Goal: Task Accomplishment & Management: Manage account settings

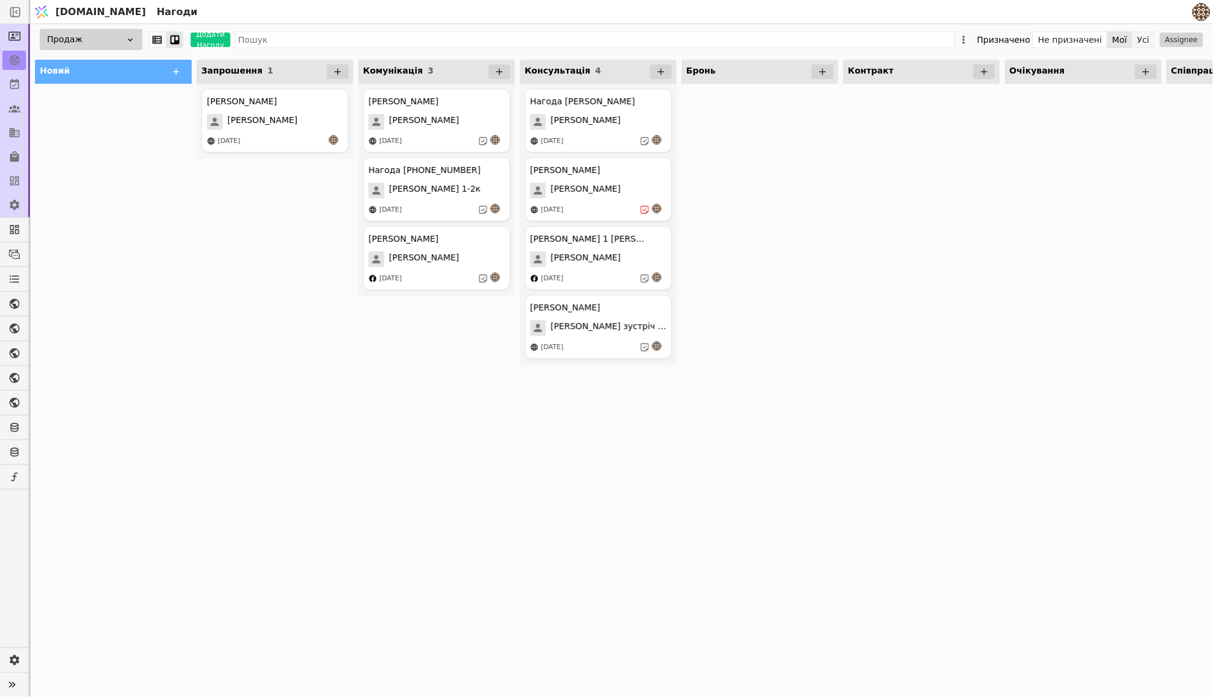
click at [1141, 41] on button "Усі" at bounding box center [1143, 39] width 22 height 17
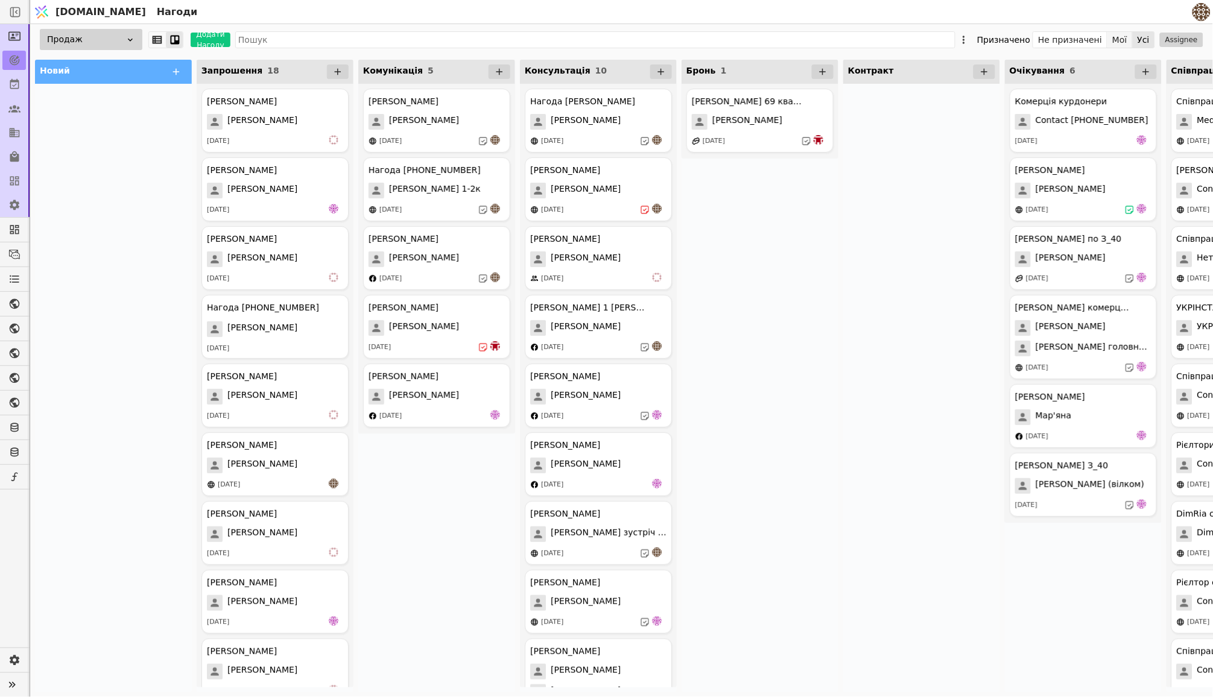
click at [1122, 41] on button "Мої" at bounding box center [1119, 39] width 25 height 17
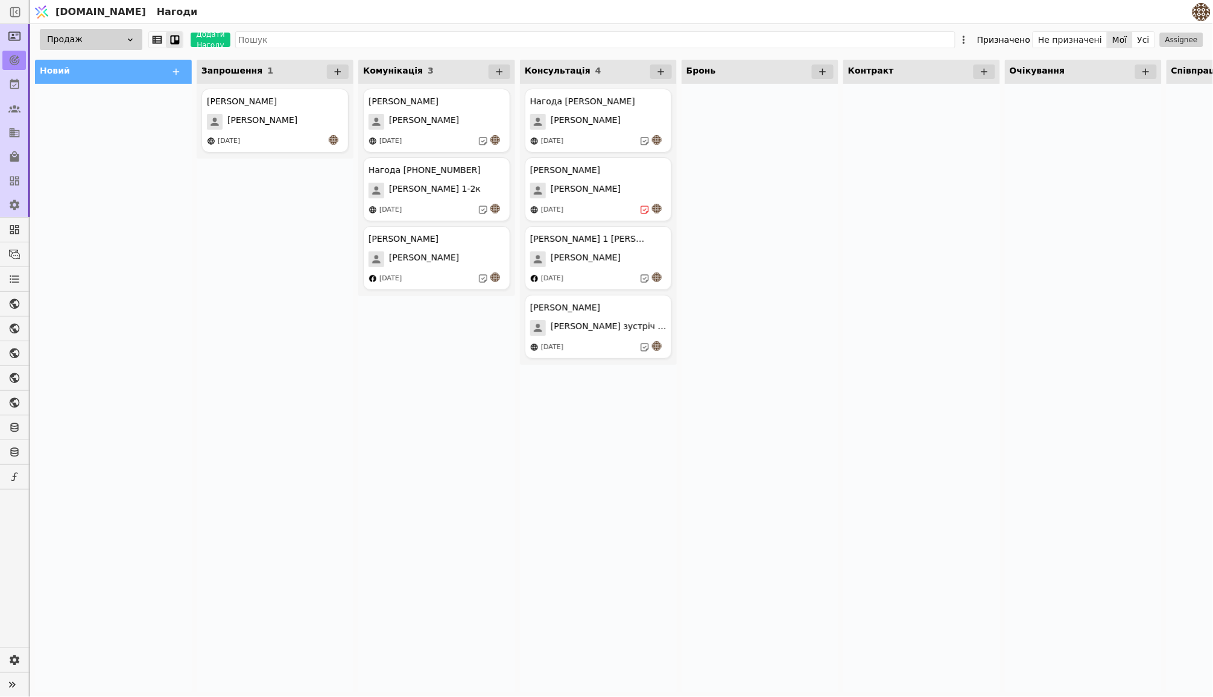
drag, startPoint x: 861, startPoint y: 274, endPoint x: 899, endPoint y: 274, distance: 38.0
click at [899, 274] on div at bounding box center [921, 388] width 157 height 608
click at [1145, 34] on button "Усі" at bounding box center [1143, 39] width 22 height 17
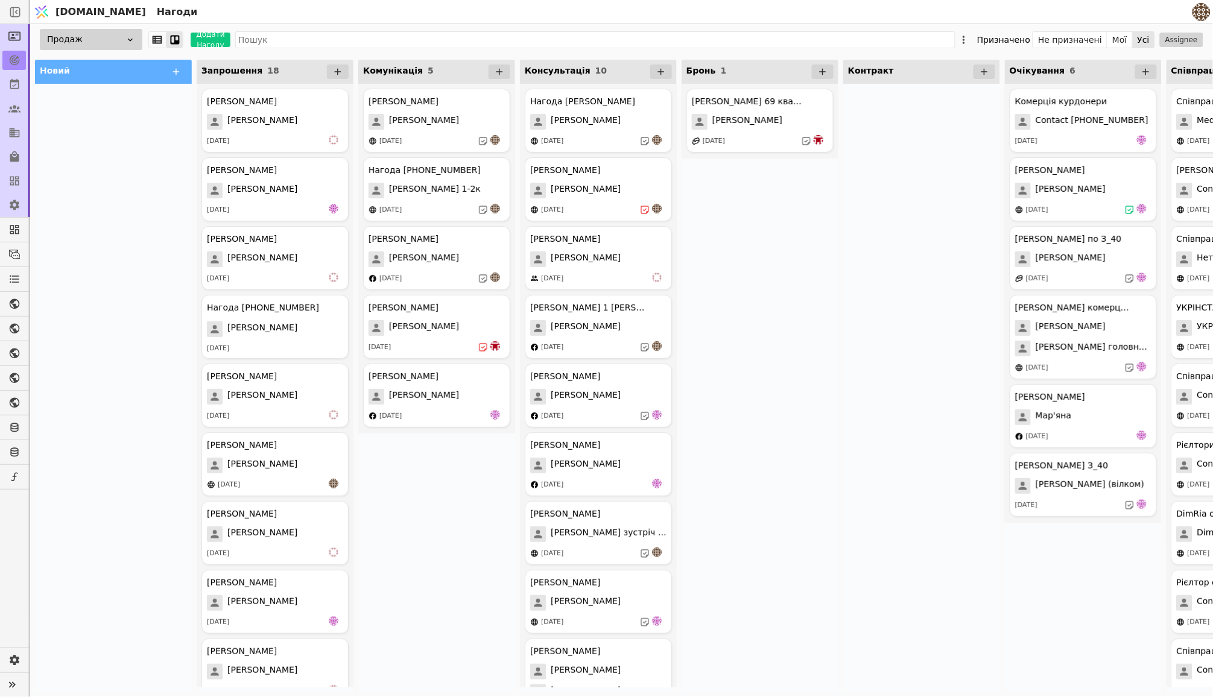
click at [1199, 15] on img at bounding box center [1201, 12] width 18 height 18
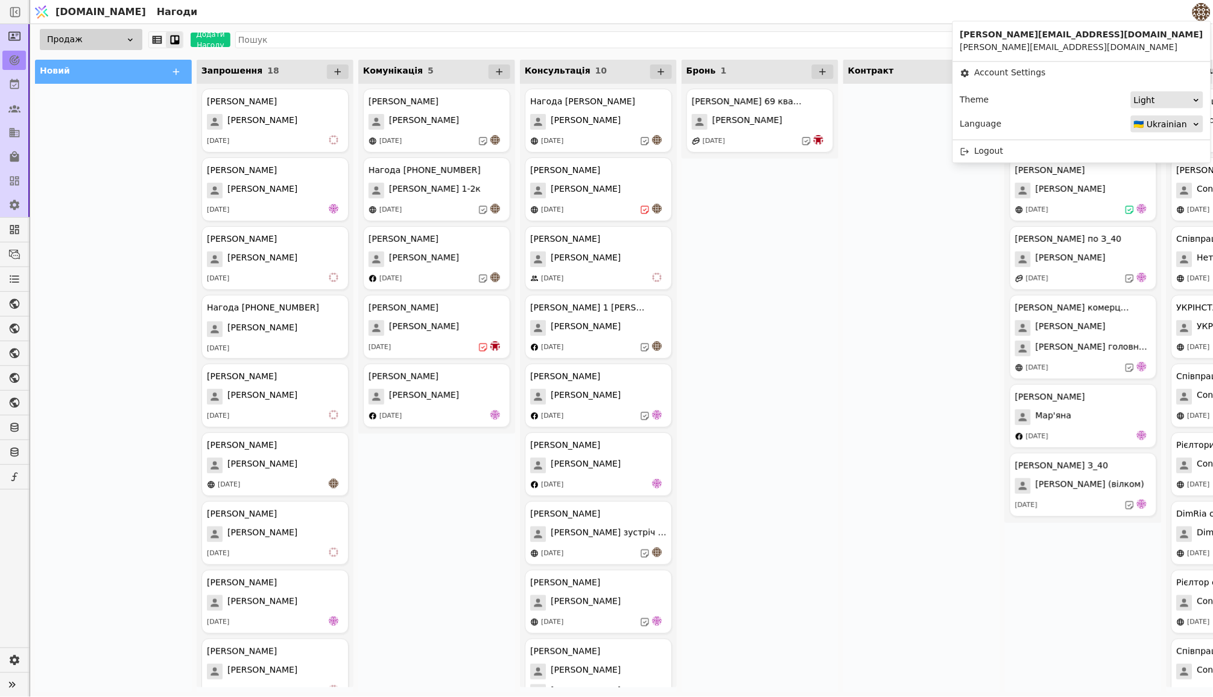
click at [1168, 9] on div "Нагоди" at bounding box center [671, 12] width 1038 height 24
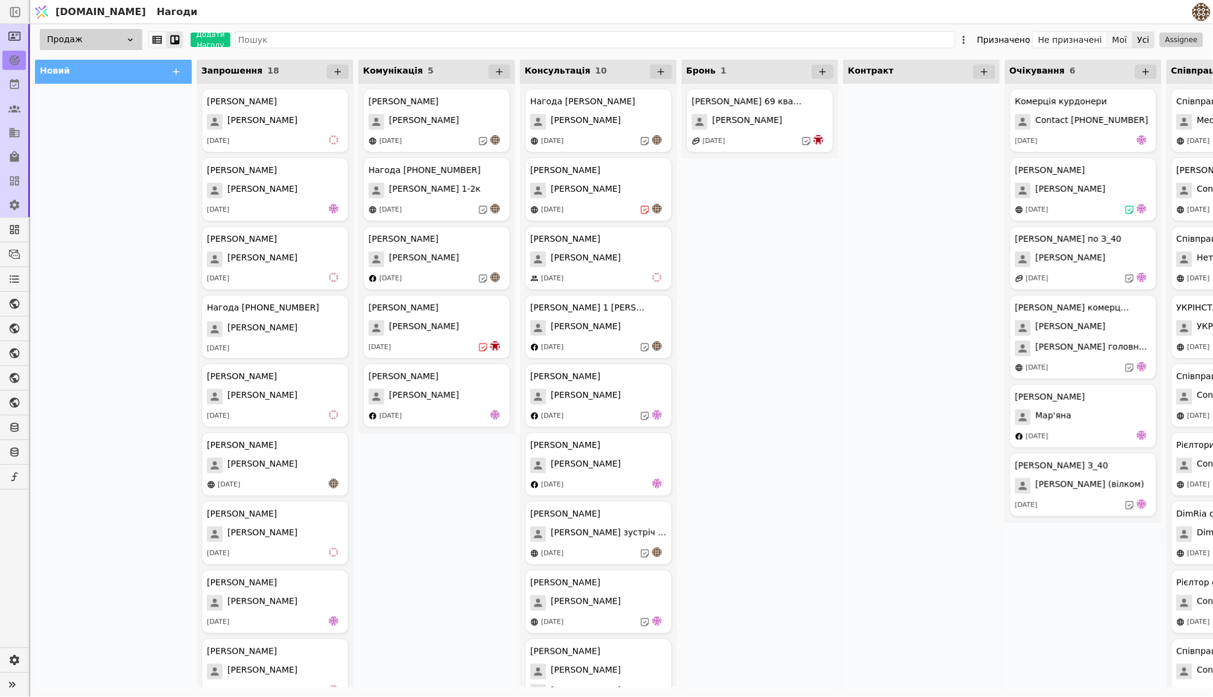
click at [1114, 43] on button "Мої" at bounding box center [1119, 39] width 25 height 17
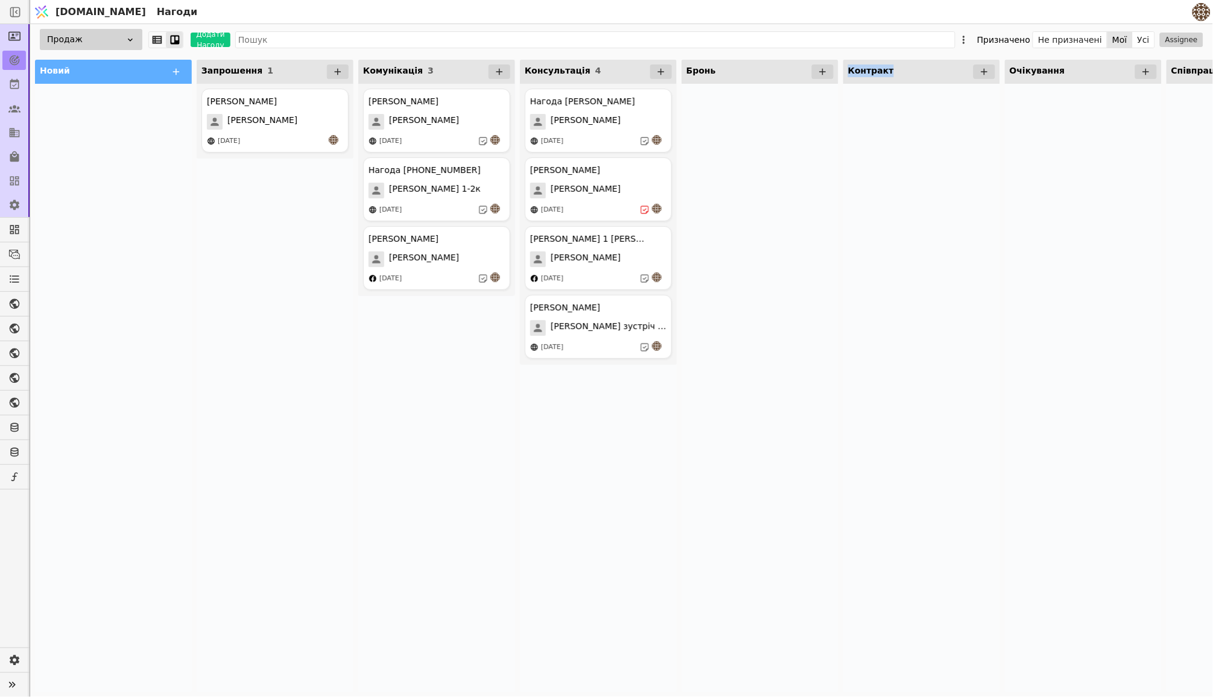
drag, startPoint x: 823, startPoint y: 337, endPoint x: 887, endPoint y: 337, distance: 63.9
click at [887, 337] on div "Новий Запрошення 1 [PERSON_NAME] [PERSON_NAME] [DATE] Комунікація 3 [PERSON_NAM…" at bounding box center [840, 376] width 1621 height 642
click at [294, 110] on div "[PERSON_NAME] [PERSON_NAME] [DATE]" at bounding box center [274, 121] width 147 height 64
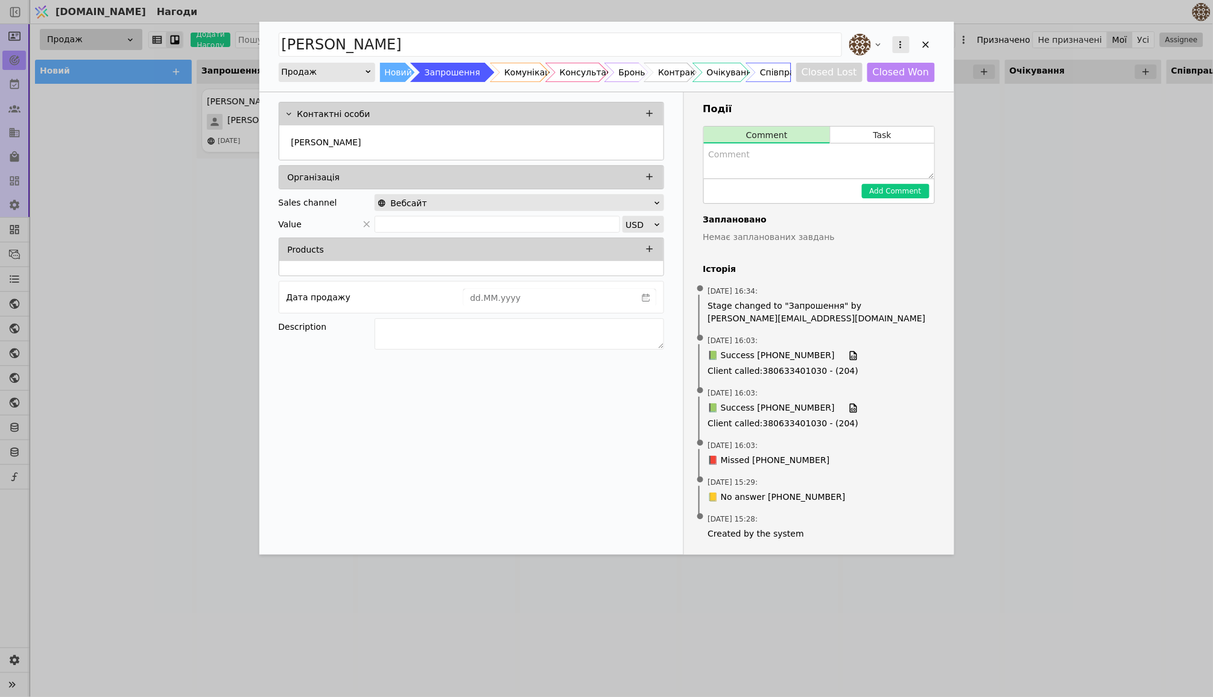
click at [894, 36] on button "Add Opportunity" at bounding box center [900, 44] width 17 height 17
click at [836, 81] on div "Видалити" at bounding box center [837, 83] width 139 height 17
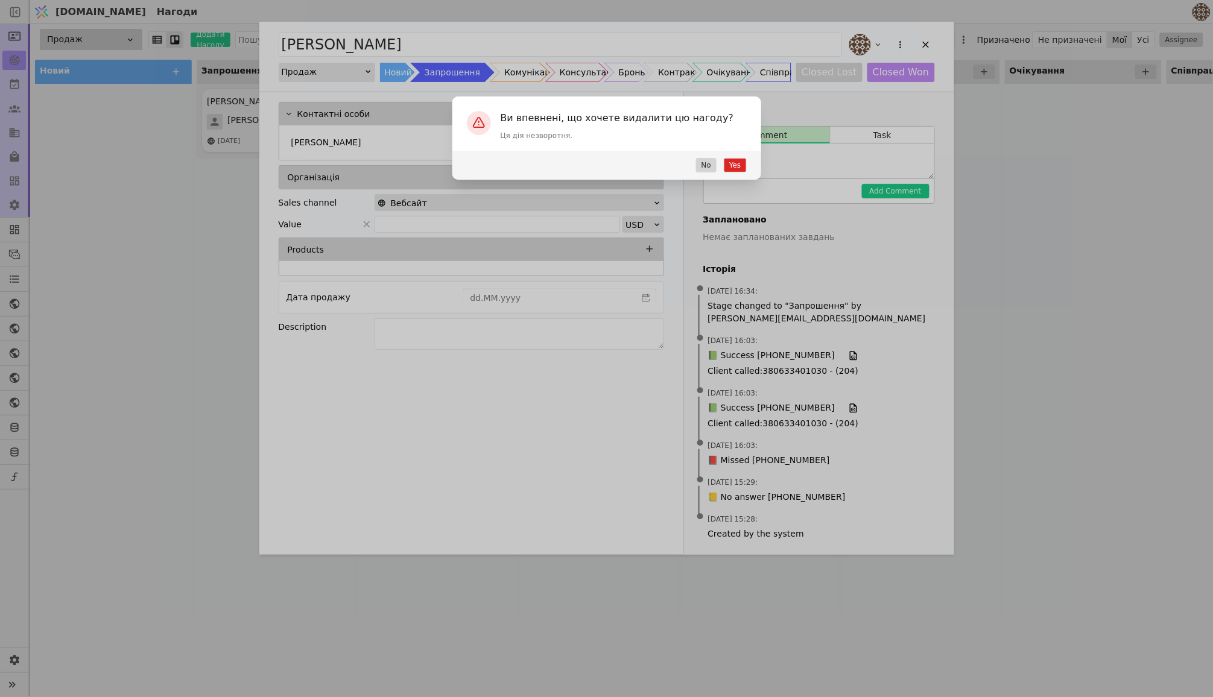
click at [733, 163] on button "Yes" at bounding box center [735, 165] width 22 height 14
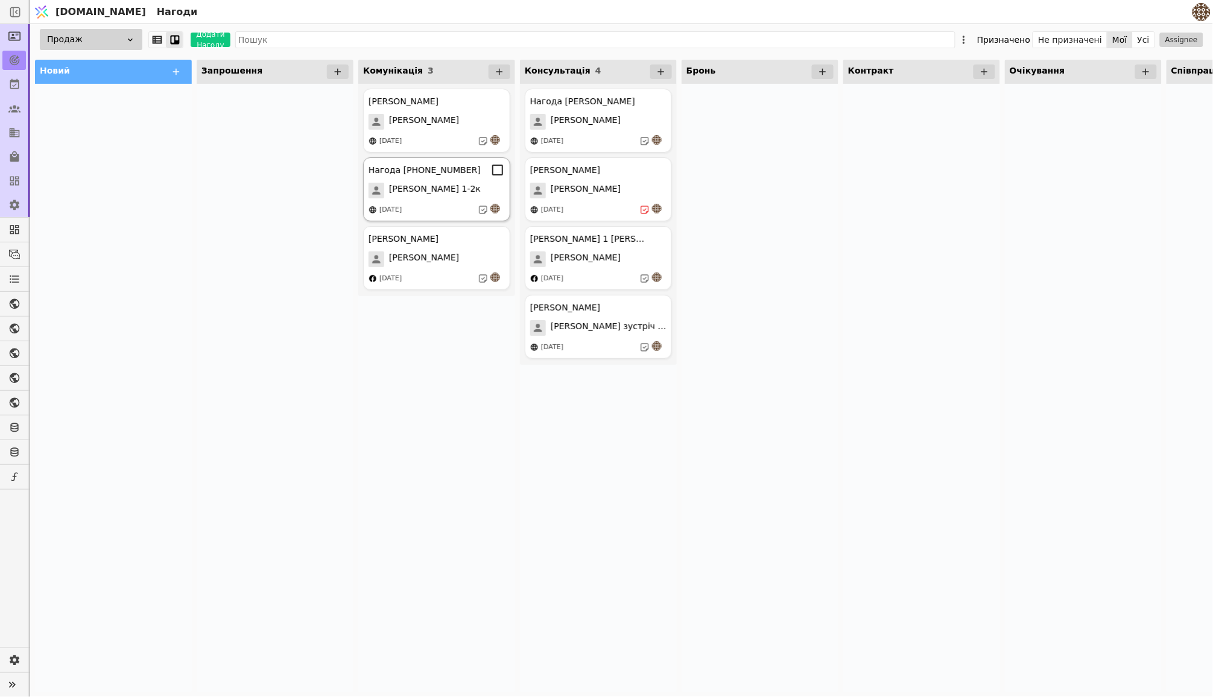
click at [459, 192] on div "[PERSON_NAME] 1-2к" at bounding box center [436, 191] width 136 height 16
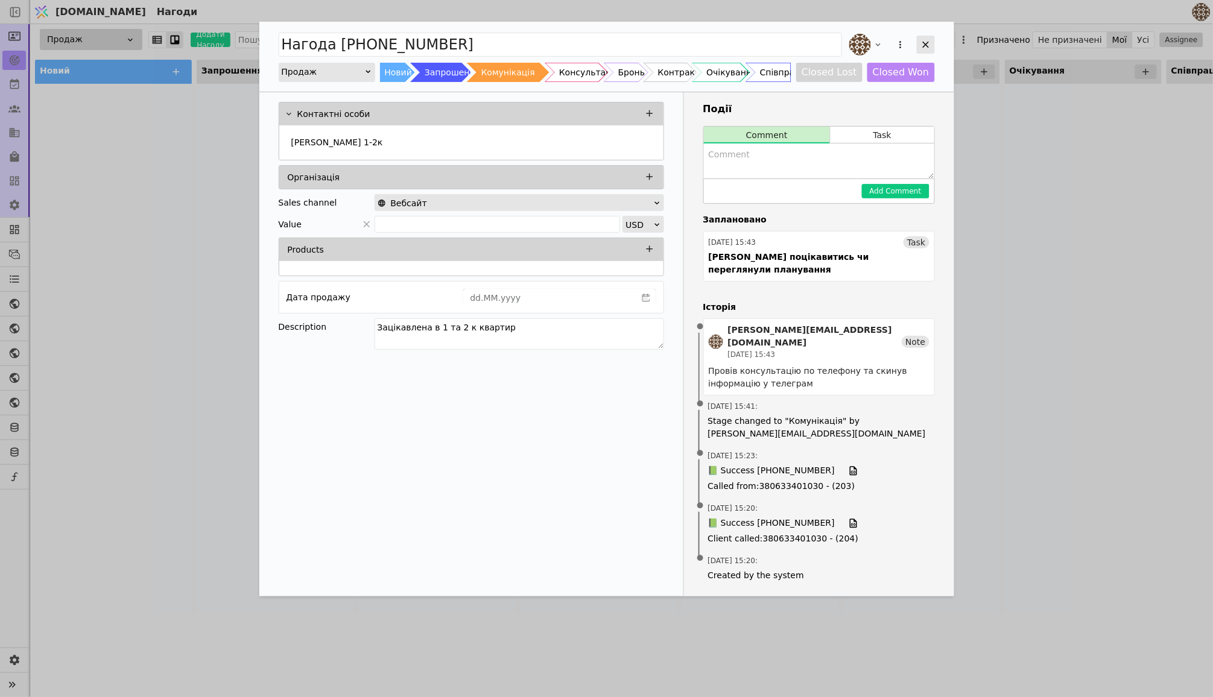
click at [925, 48] on icon "Add Opportunity" at bounding box center [925, 44] width 11 height 11
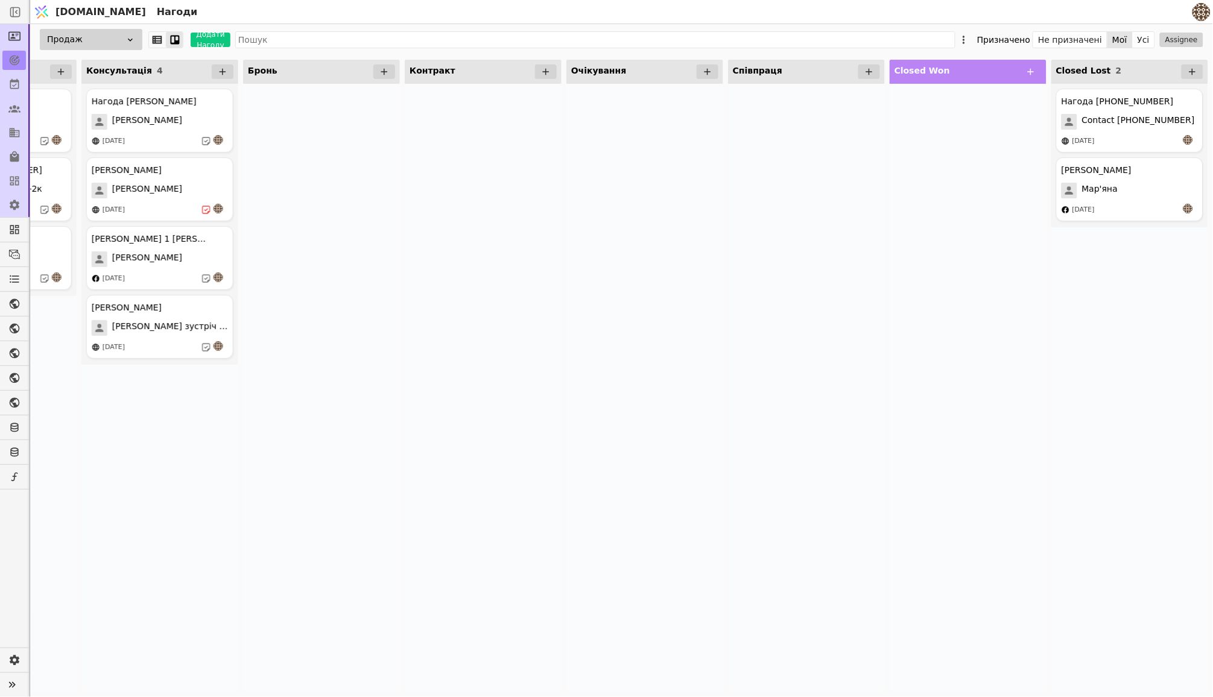
scroll to position [0, 437]
click at [1112, 114] on span "Contact [PHONE_NUMBER]" at bounding box center [1139, 122] width 113 height 16
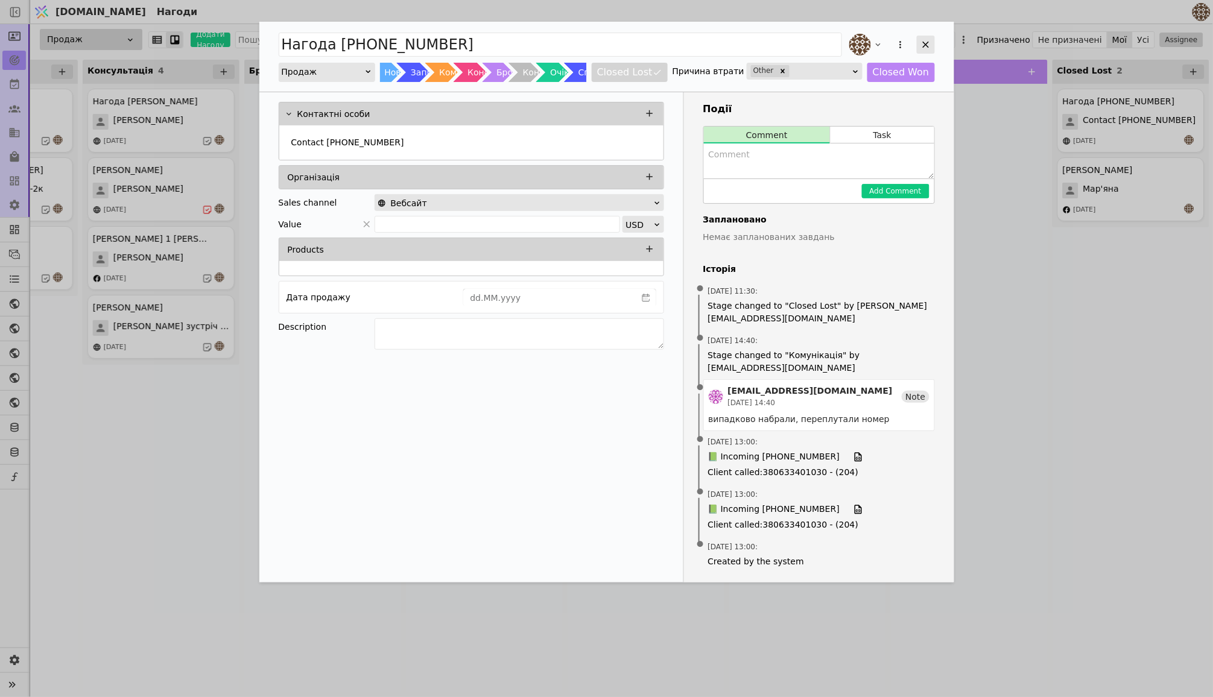
click at [922, 43] on icon "Add Opportunity" at bounding box center [925, 44] width 11 height 11
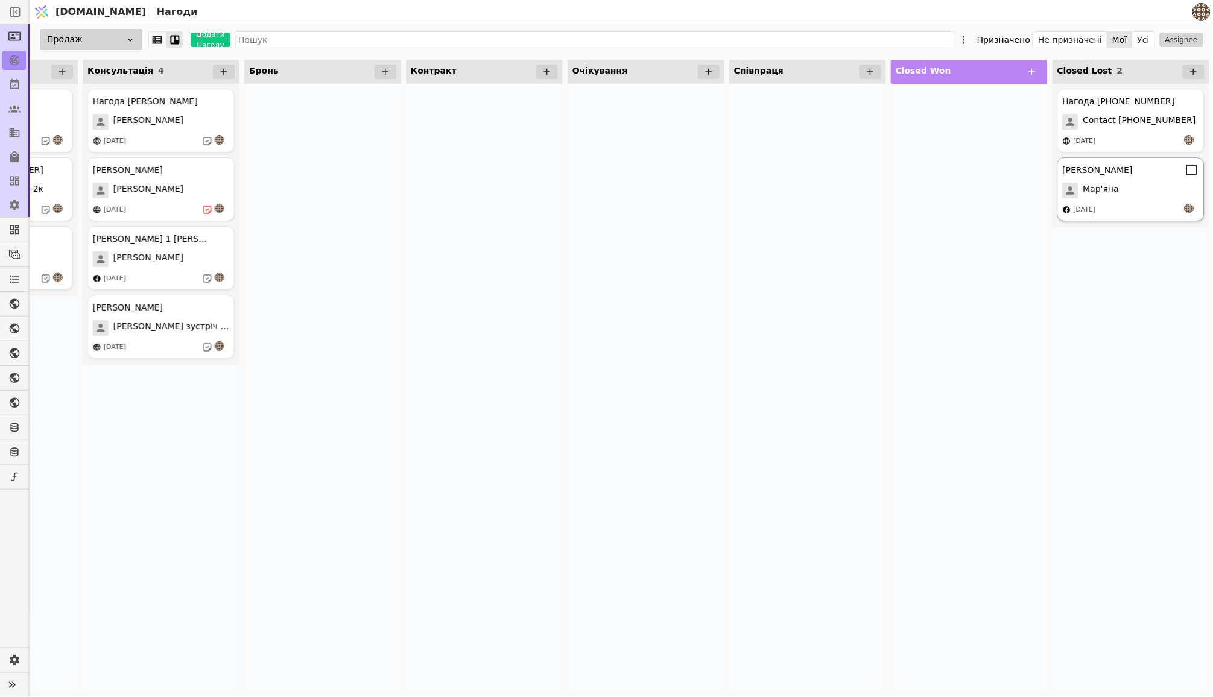
click at [1129, 183] on div "Мар'яна" at bounding box center [1131, 191] width 136 height 16
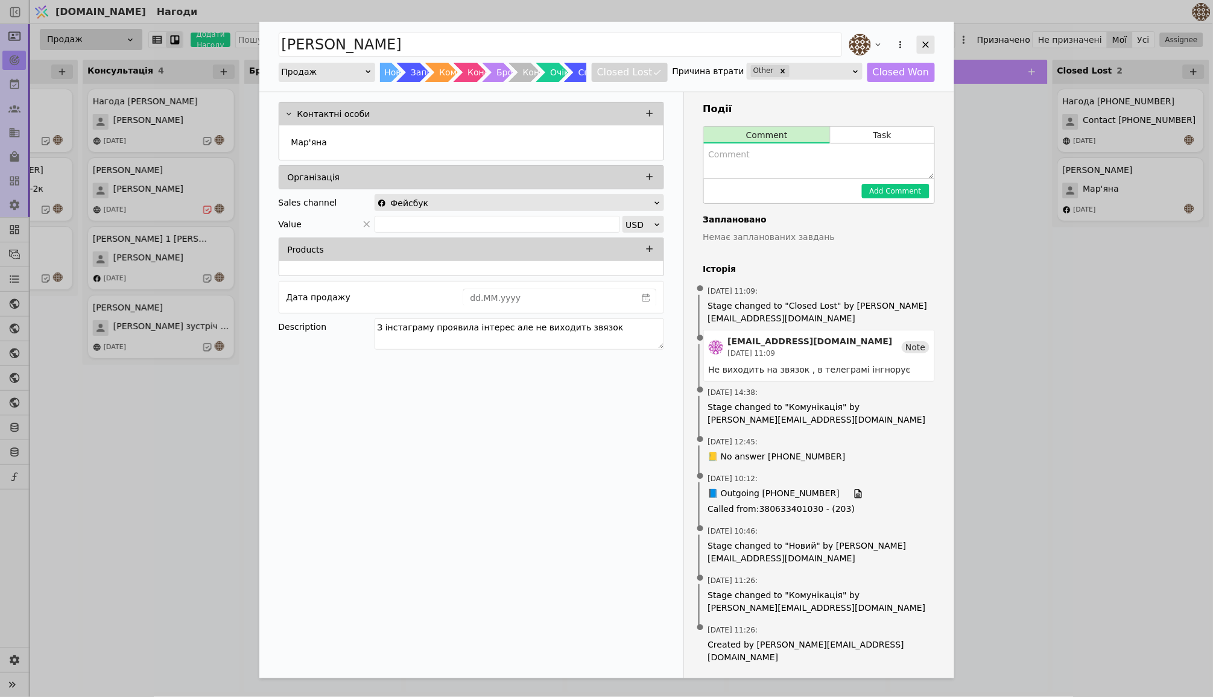
click at [923, 39] on icon "Add Opportunity" at bounding box center [925, 44] width 11 height 11
